Goal: Find specific page/section: Locate item on page

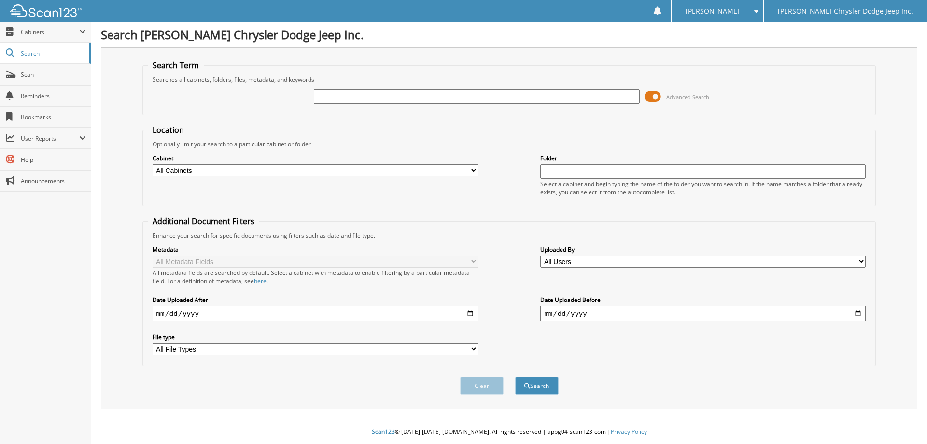
click at [361, 95] on input "text" at bounding box center [476, 96] width 325 height 14
type input "11710a"
click at [515, 377] on button "Search" at bounding box center [536, 386] width 43 height 18
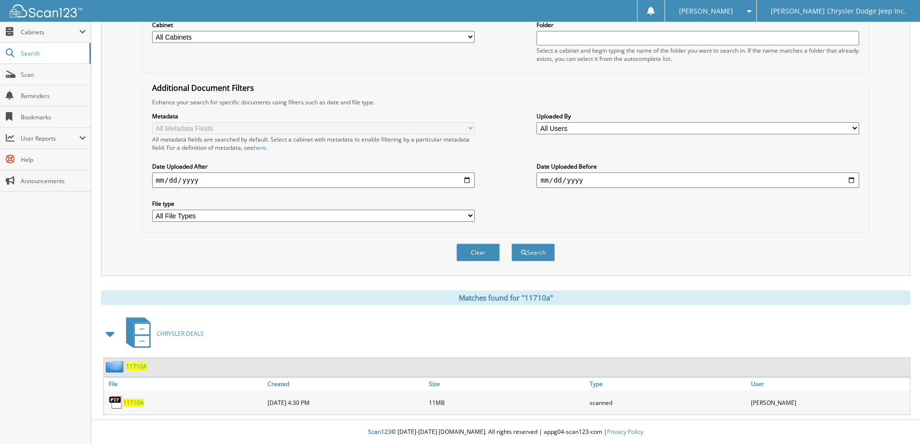
scroll to position [134, 0]
click at [120, 403] on img at bounding box center [116, 402] width 14 height 14
click at [130, 402] on span "11710A" at bounding box center [133, 402] width 21 height 8
